Goal: Information Seeking & Learning: Learn about a topic

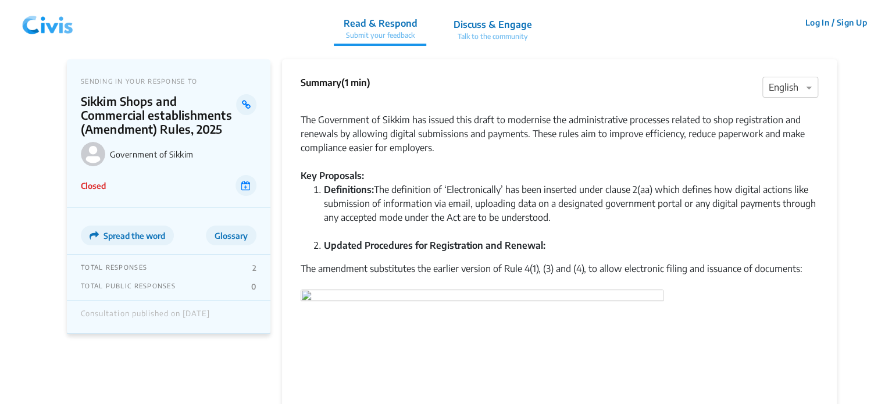
click at [40, 19] on img at bounding box center [47, 22] width 60 height 35
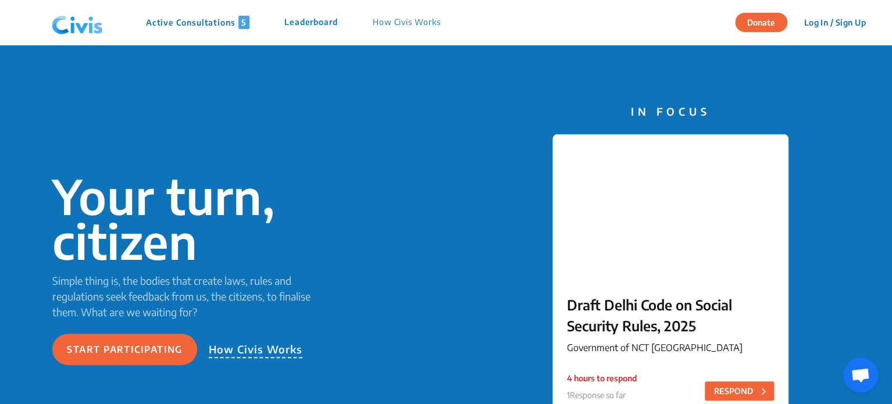
click at [184, 20] on p "Active Consultations 5" at bounding box center [198, 22] width 104 height 13
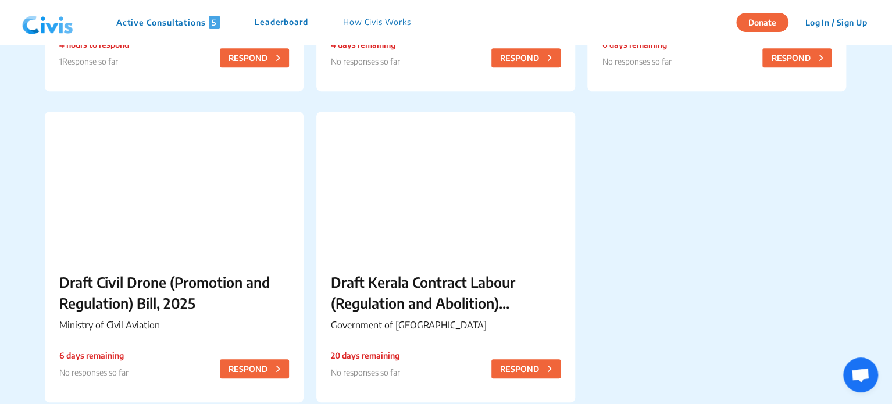
scroll to position [365, 0]
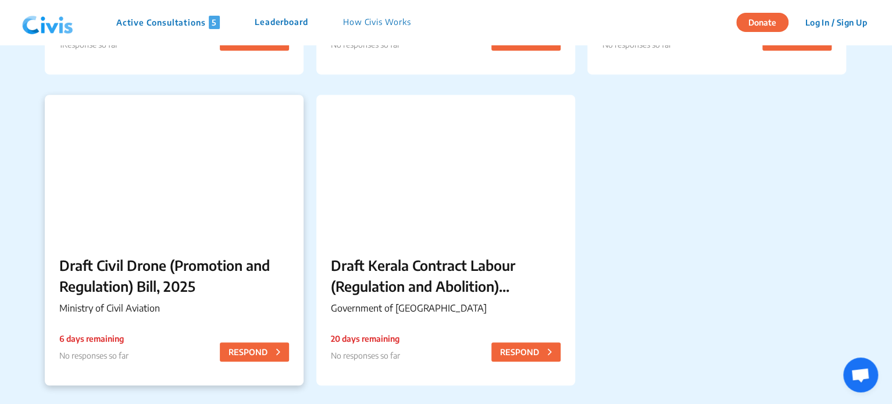
click at [204, 274] on p "Draft Civil Drone (Promotion and Regulation) Bill, 2025" at bounding box center [174, 276] width 230 height 42
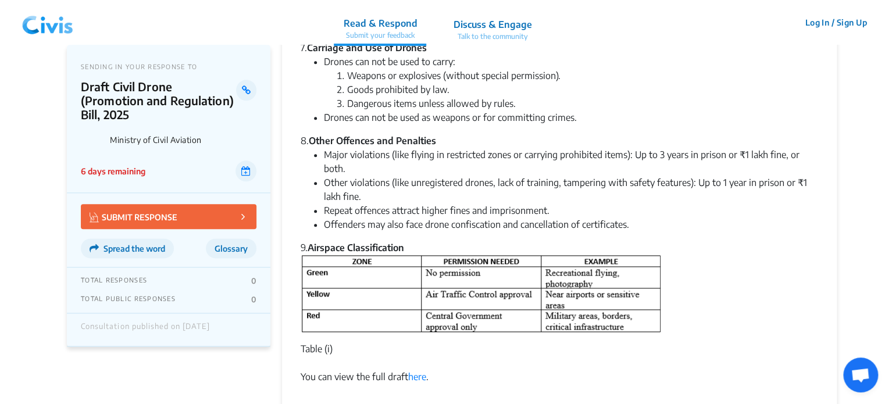
scroll to position [600, 0]
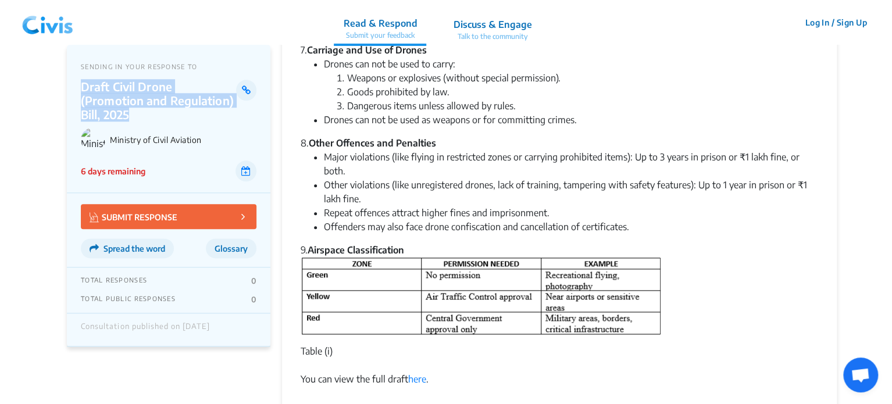
drag, startPoint x: 83, startPoint y: 90, endPoint x: 136, endPoint y: 111, distance: 56.9
click at [136, 111] on p "Draft Civil Drone (Promotion and Regulation) Bill, 2025" at bounding box center [158, 101] width 155 height 42
copy p "Draft Civil Drone (Promotion and Regulation) Bill, 2025"
click at [41, 23] on img at bounding box center [47, 22] width 60 height 35
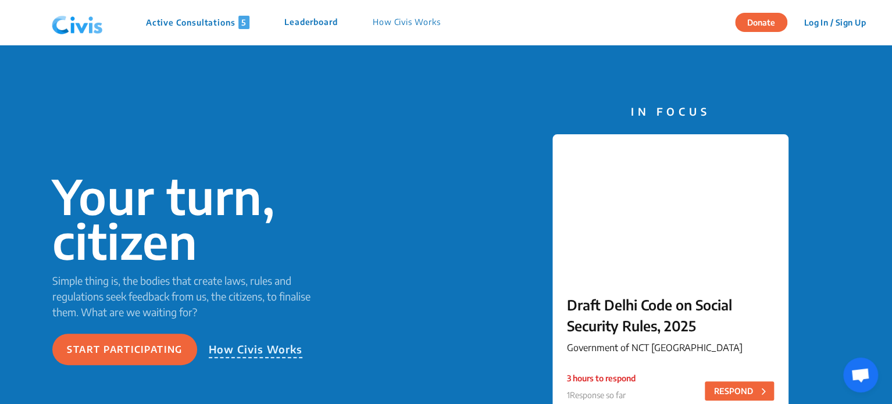
click at [180, 25] on p "Active Consultations 5" at bounding box center [198, 22] width 104 height 13
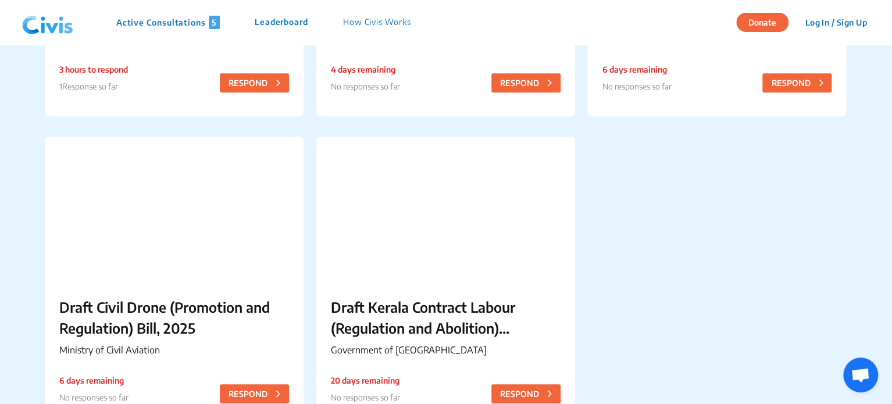
scroll to position [325, 0]
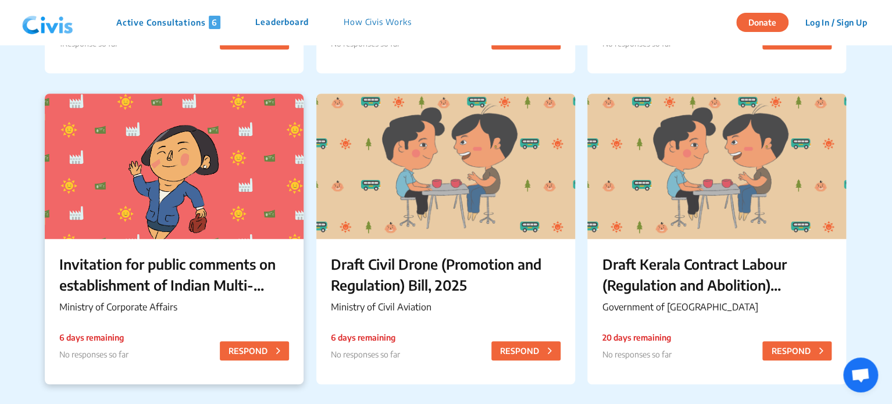
scroll to position [367, 0]
click at [159, 247] on div "Invitation for public comments on establishment of Indian Multi-Disciplinary Pa…" at bounding box center [174, 285] width 259 height 94
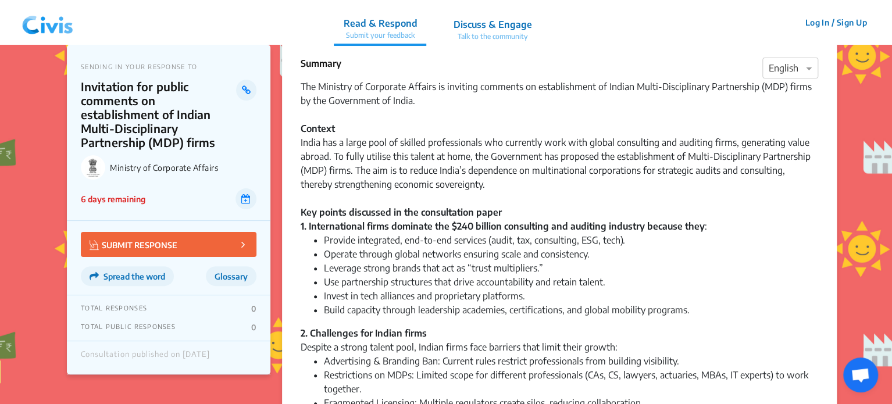
scroll to position [18, 0]
click at [28, 16] on img at bounding box center [47, 22] width 60 height 35
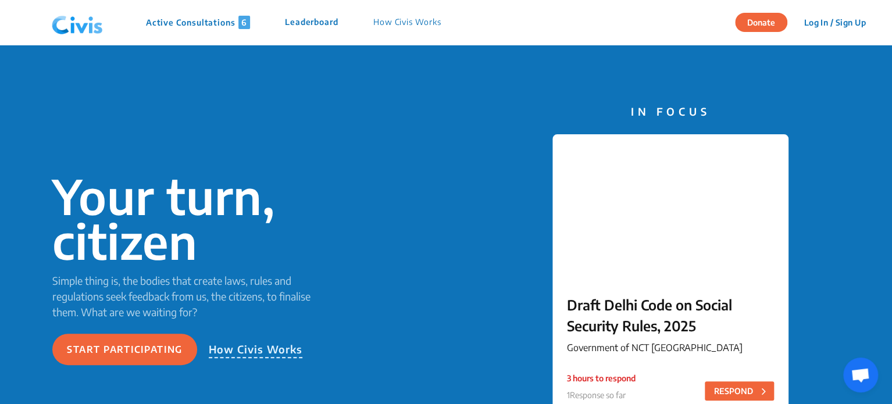
click at [223, 23] on p "Active Consultations 6" at bounding box center [198, 22] width 104 height 13
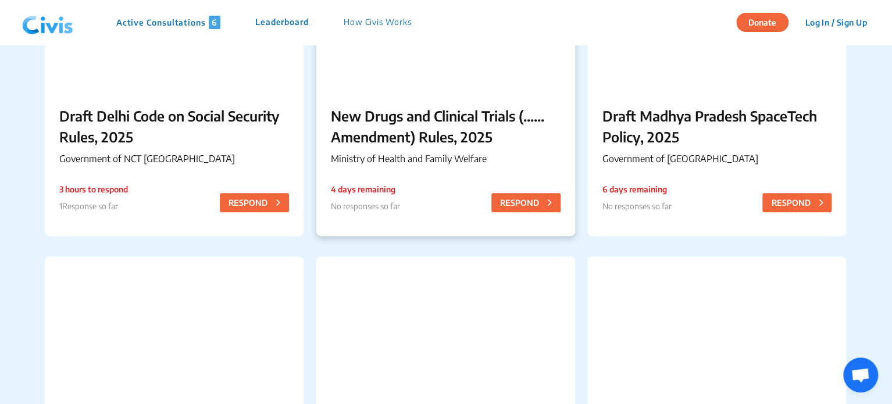
scroll to position [358, 0]
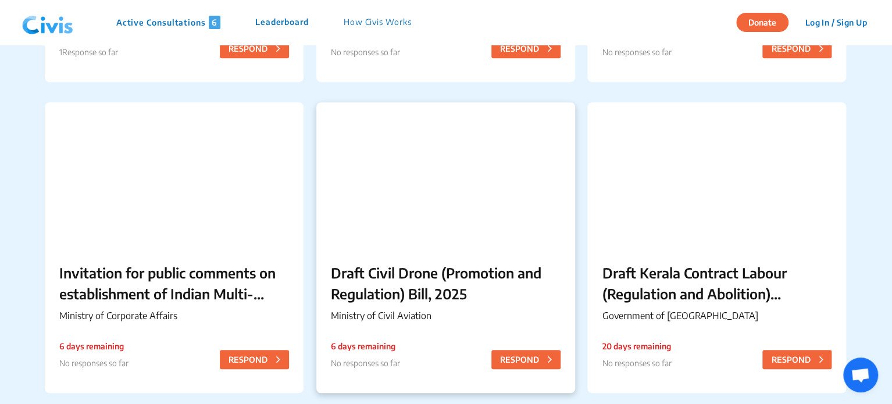
click at [450, 230] on div at bounding box center [445, 174] width 259 height 145
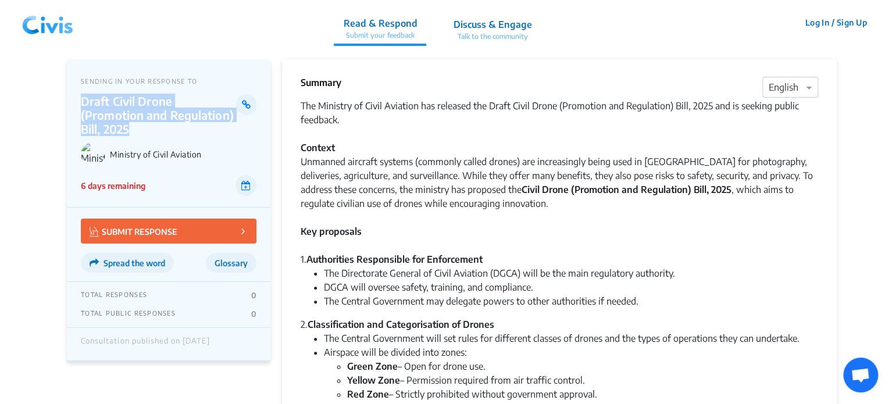
drag, startPoint x: 79, startPoint y: 104, endPoint x: 129, endPoint y: 132, distance: 57.6
click at [129, 132] on div "SENDING IN YOUR RESPONSE TO Draft Civil Drone (Promotion and Regulation) Bill, …" at bounding box center [169, 133] width 204 height 148
copy p "Draft Civil Drone (Promotion and Regulation) Bill, 2025"
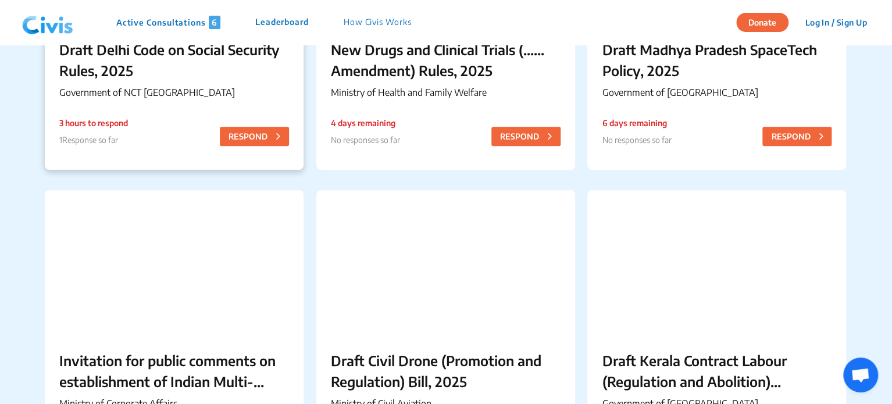
scroll to position [270, 0]
click at [651, 82] on div "Draft Madhya Pradesh SpaceTech Policy, 2025 Government of [GEOGRAPHIC_DATA] 6 d…" at bounding box center [716, 71] width 259 height 94
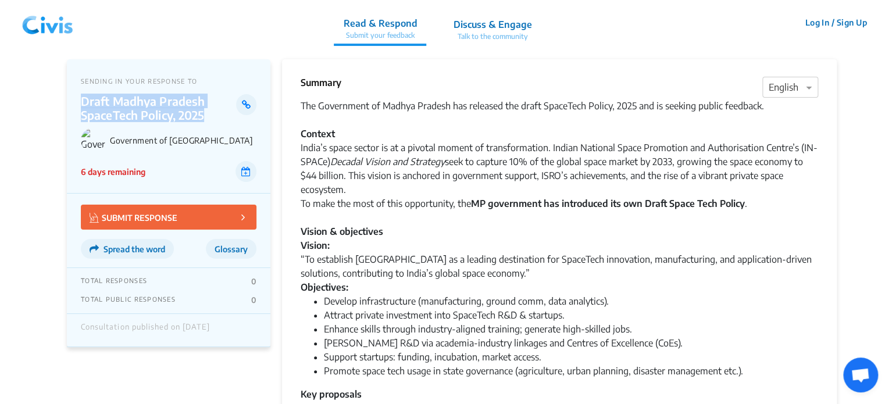
drag, startPoint x: 82, startPoint y: 100, endPoint x: 208, endPoint y: 116, distance: 127.2
click at [208, 116] on p "Draft Madhya Pradesh SpaceTech Policy, 2025" at bounding box center [158, 108] width 155 height 28
copy p "Draft Madhya Pradesh SpaceTech Policy, 2025"
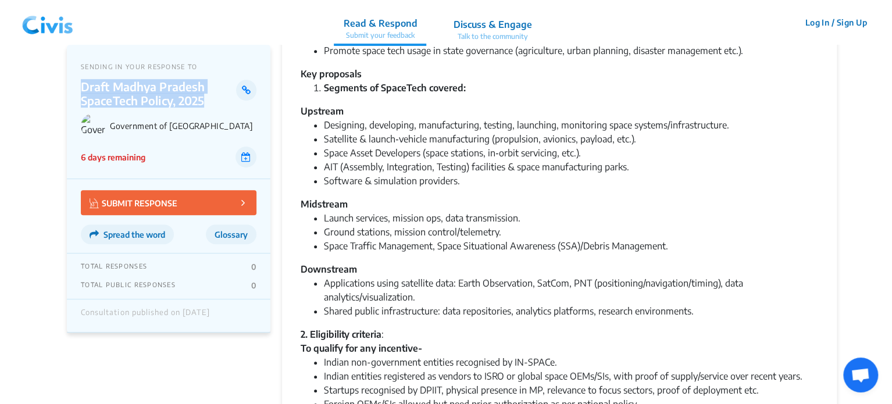
scroll to position [321, 0]
click at [387, 197] on div "Midstream" at bounding box center [560, 204] width 518 height 14
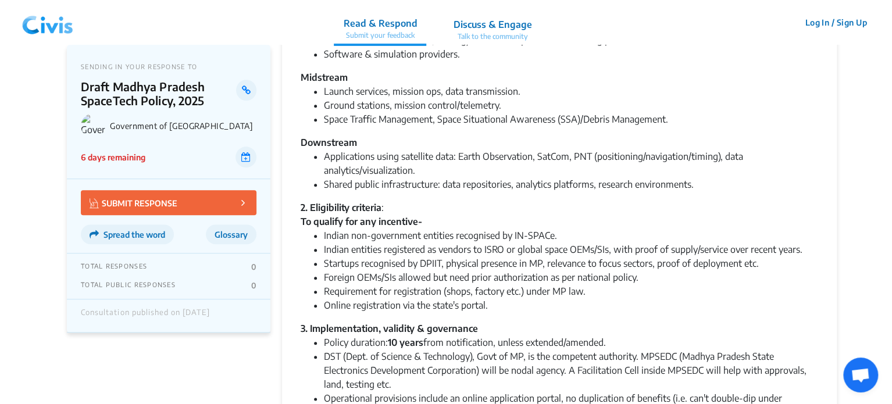
scroll to position [452, 0]
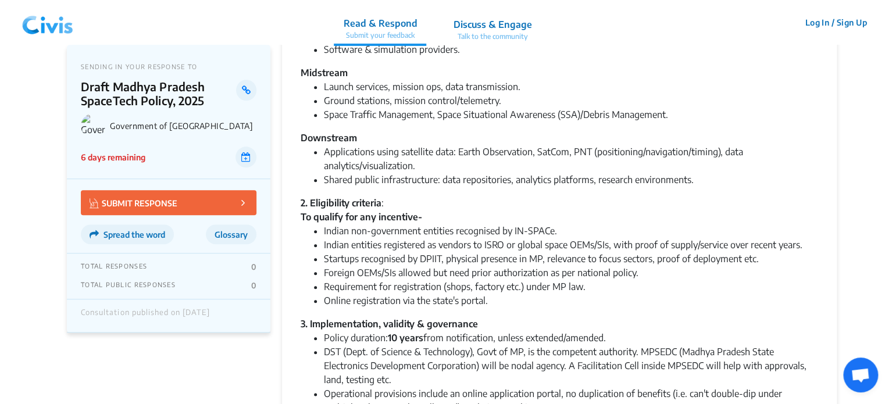
click at [63, 20] on img at bounding box center [47, 22] width 60 height 35
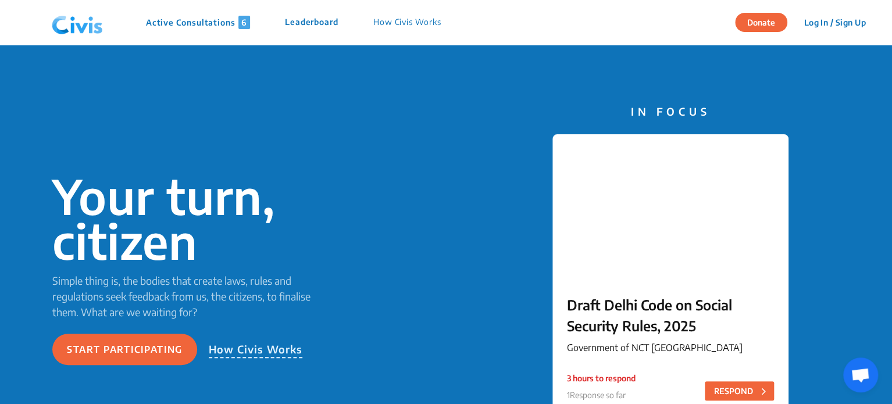
click at [219, 23] on p "Active Consultations 6" at bounding box center [198, 22] width 104 height 13
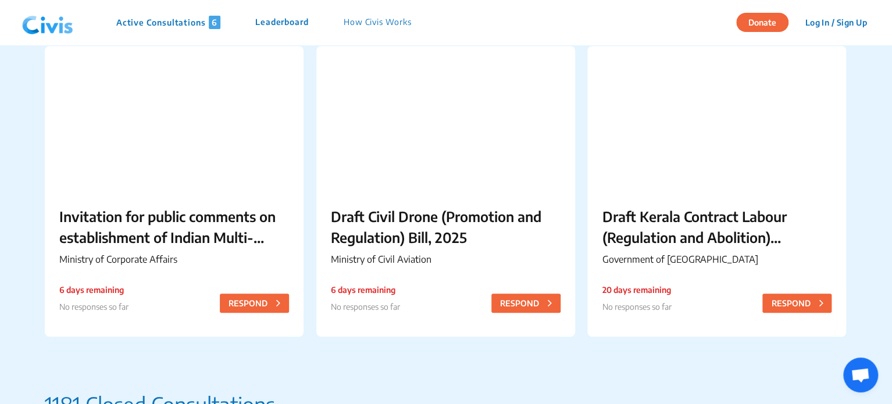
scroll to position [458, 0]
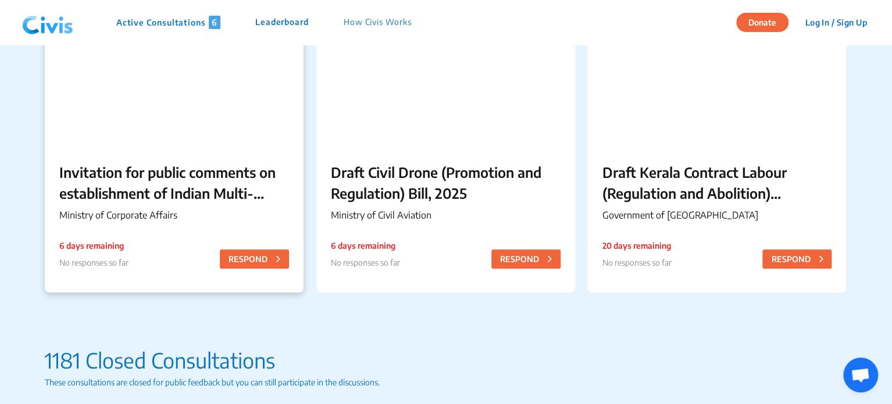
click at [172, 172] on p "Invitation for public comments on establishment of Indian Multi-Disciplinary Pa…" at bounding box center [174, 183] width 230 height 42
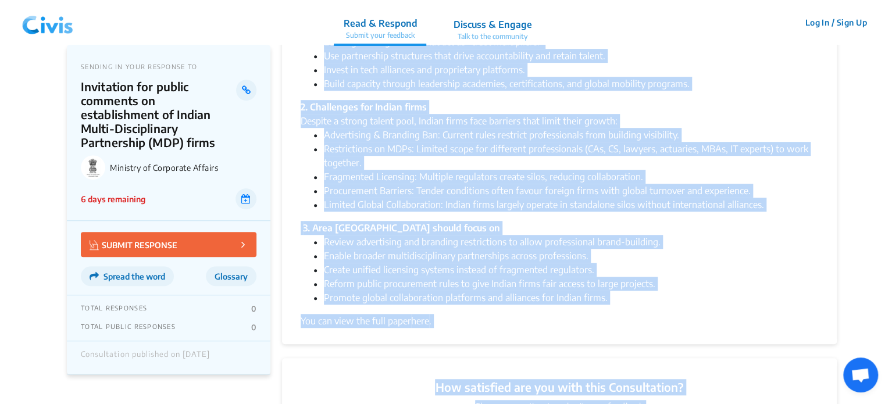
scroll to position [323, 0]
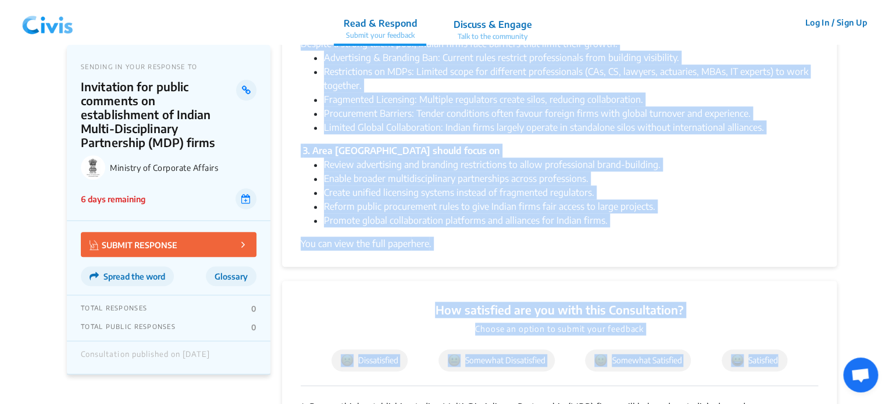
drag, startPoint x: 300, startPoint y: 105, endPoint x: 615, endPoint y: 225, distance: 336.9
click at [615, 225] on div "The Ministry of Corporate Affairs is inviting comments on establishment of Indi…" at bounding box center [560, 13] width 518 height 475
copy div "Lor Ipsumdol si Ametconse Adipisc el seddoeiu temporin ut laboreetdolor ma Aliq…"
click at [593, 175] on li "Enable broader multidisciplinary partnerships across professions." at bounding box center [571, 179] width 494 height 14
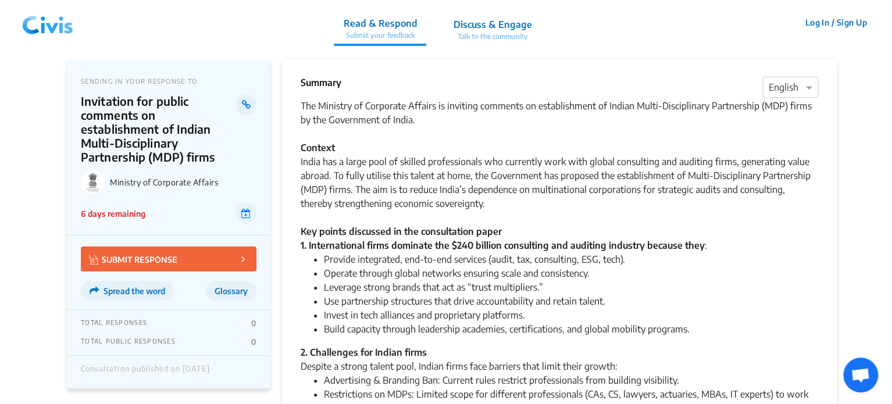
scroll to position [0, 0]
click at [368, 199] on div "The Ministry of Corporate Affairs is inviting comments on establishment of Indi…" at bounding box center [560, 176] width 518 height 154
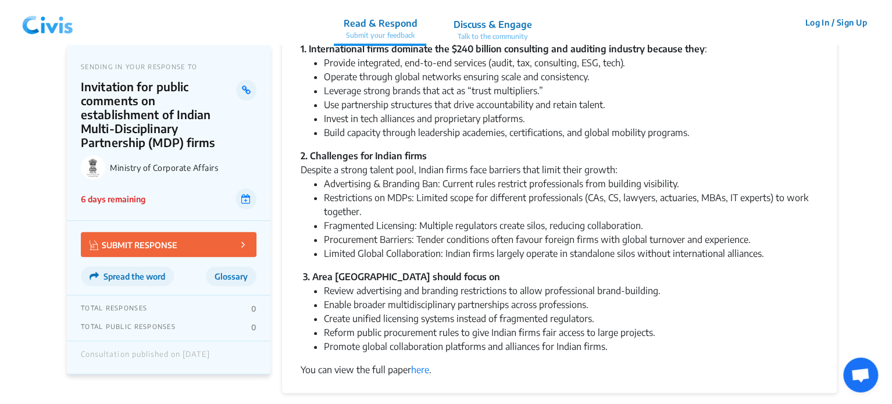
scroll to position [202, 0]
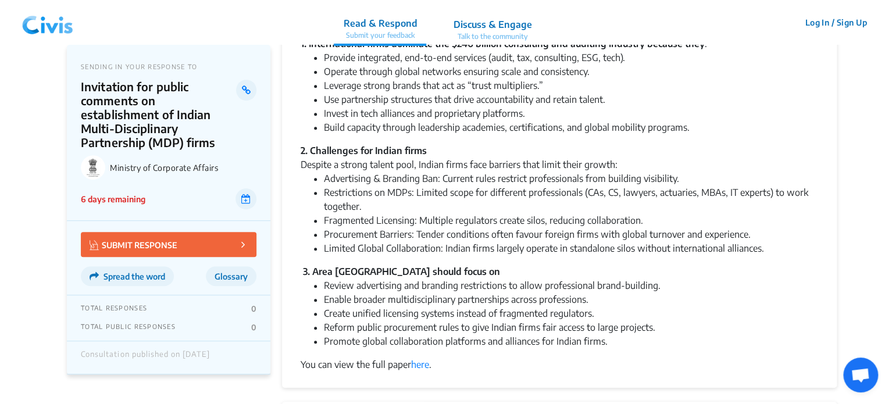
click at [614, 344] on li "Promote global collaboration platforms and alliances for Indian firms." at bounding box center [571, 341] width 494 height 14
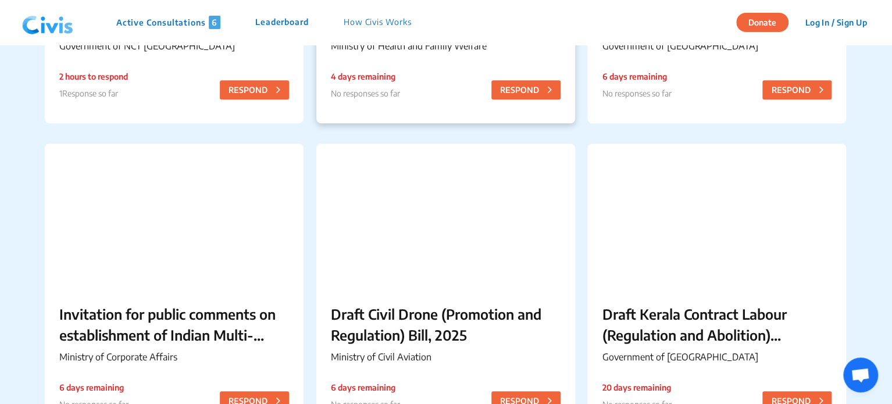
scroll to position [321, 0]
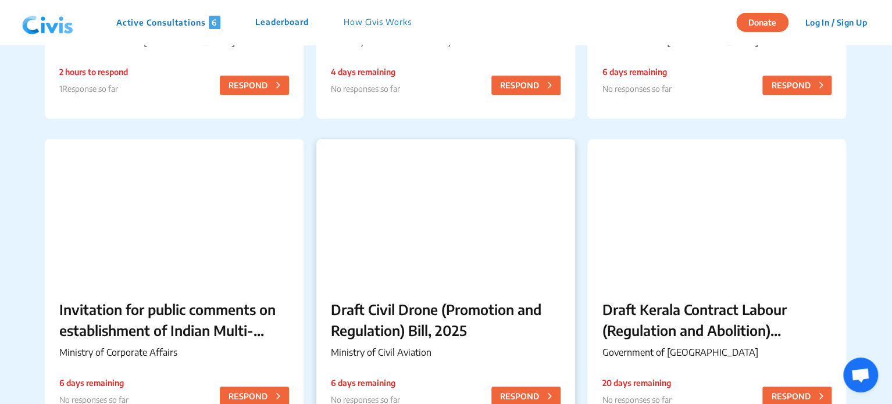
click at [464, 301] on p "Draft Civil Drone (Promotion and Regulation) Bill, 2025" at bounding box center [446, 320] width 230 height 42
